Goal: Task Accomplishment & Management: Manage account settings

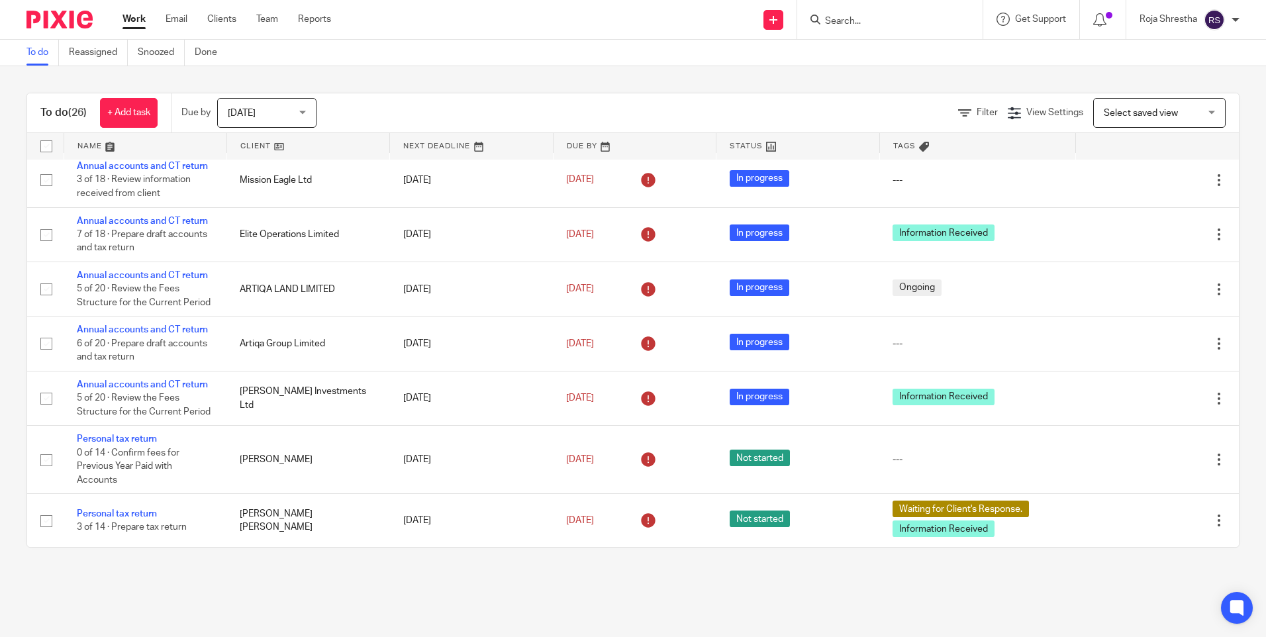
scroll to position [854, 0]
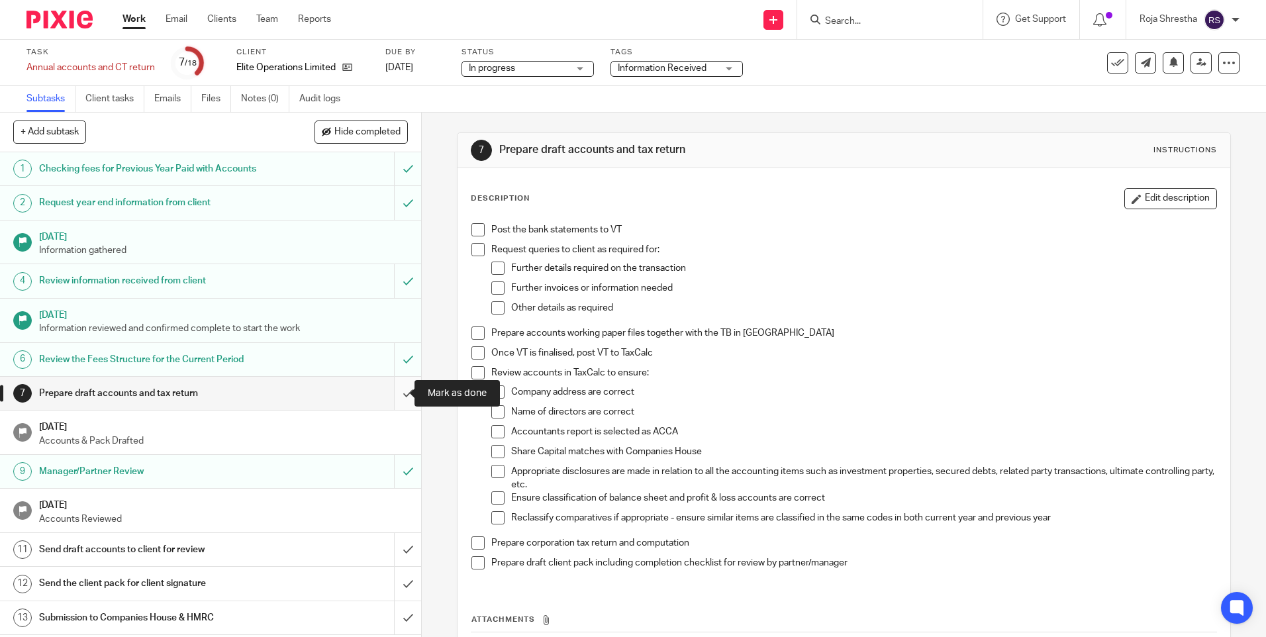
click at [391, 391] on input "submit" at bounding box center [210, 393] width 421 height 33
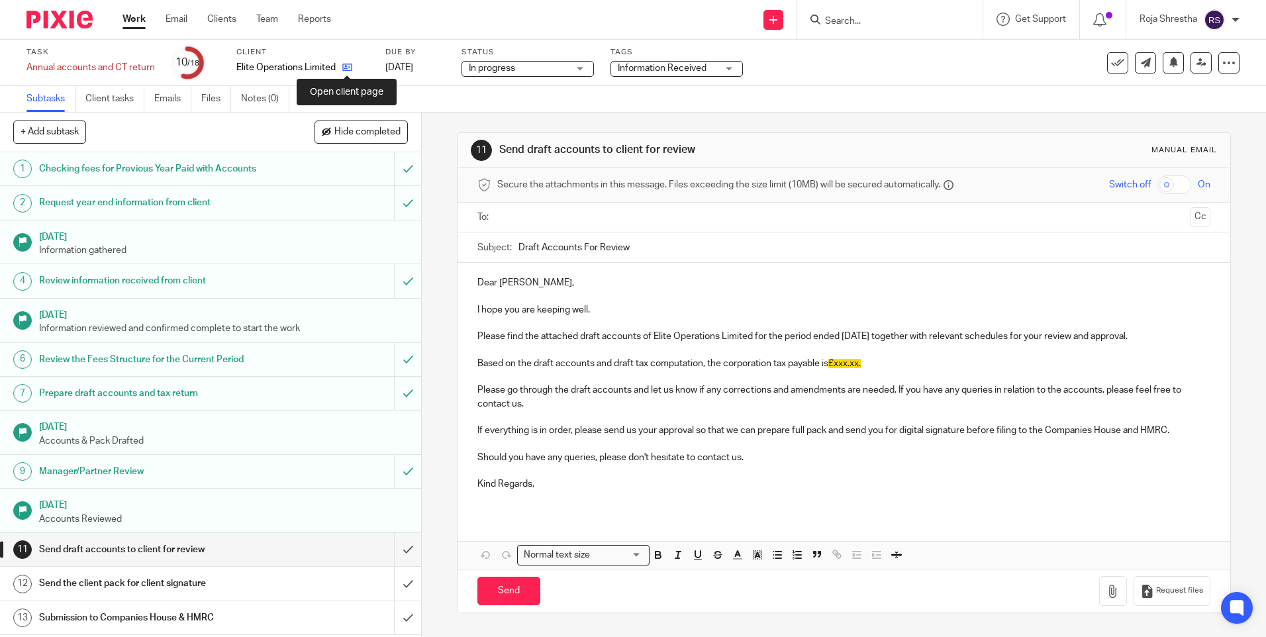
click at [345, 66] on icon at bounding box center [347, 67] width 10 height 10
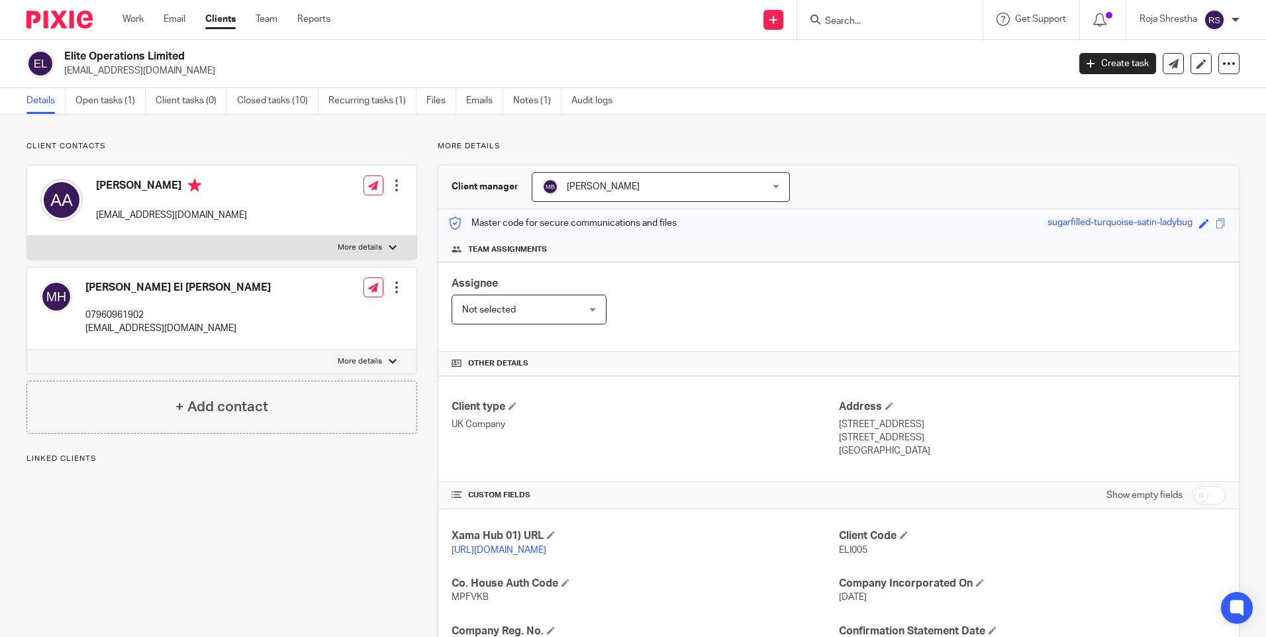
scroll to position [331, 0]
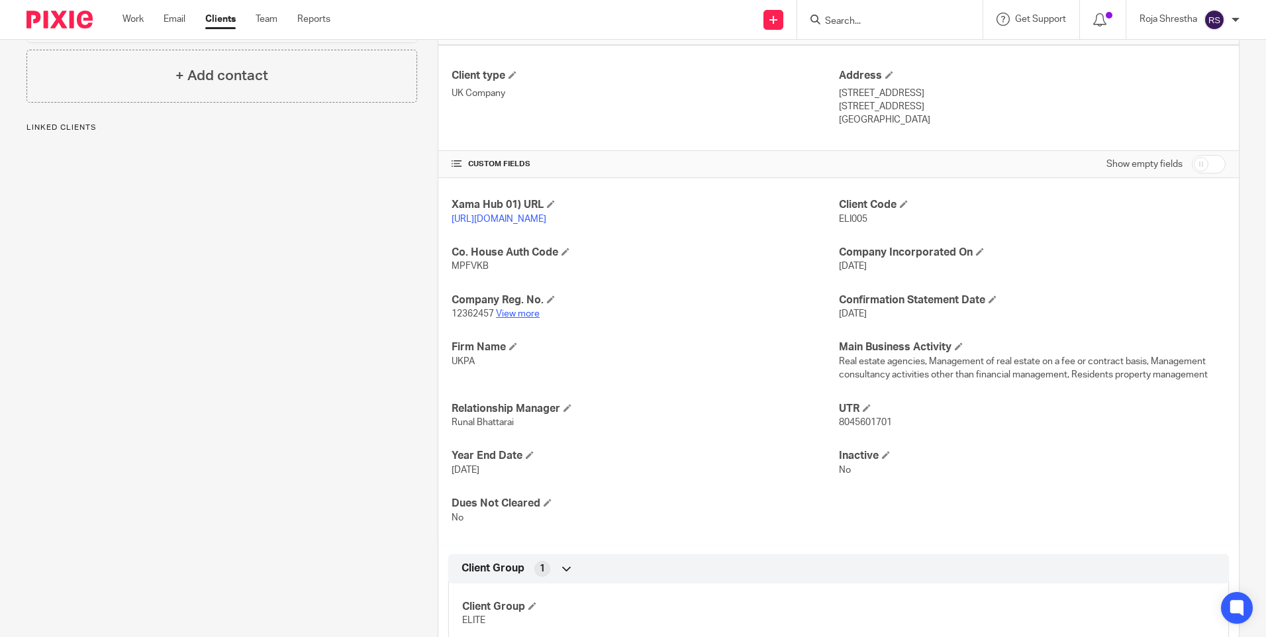
click at [522, 319] on link "View more" at bounding box center [518, 313] width 44 height 9
